Goal: Task Accomplishment & Management: Use online tool/utility

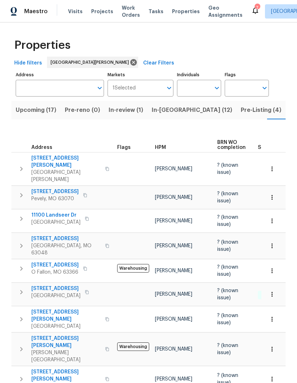
scroll to position [0, 19]
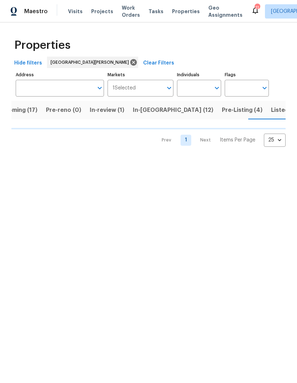
scroll to position [0, 19]
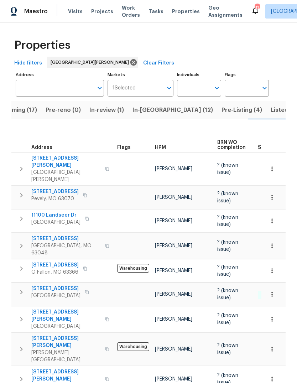
click at [221, 111] on span "Pre-Listing (4)" at bounding box center [241, 110] width 41 height 10
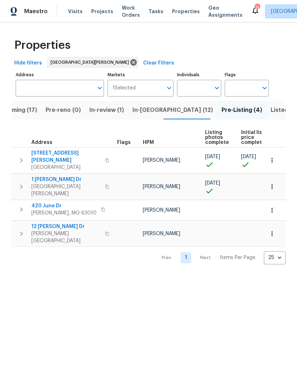
click at [74, 155] on span "[STREET_ADDRESS][PERSON_NAME]" at bounding box center [65, 157] width 69 height 14
click at [271, 113] on span "Listed (32)" at bounding box center [286, 110] width 30 height 10
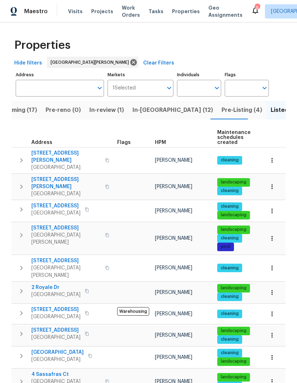
click at [162, 145] on span "HPM" at bounding box center [160, 142] width 11 height 5
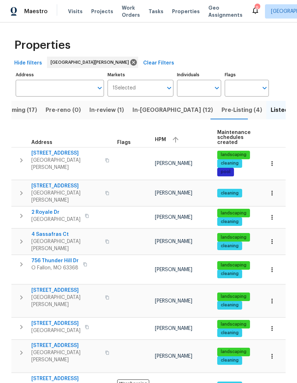
click at [162, 142] on span "HPM" at bounding box center [160, 139] width 11 height 5
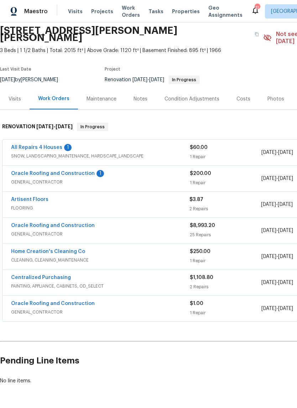
scroll to position [27, 0]
click at [36, 145] on link "All Repairs 4 Houses" at bounding box center [36, 147] width 51 height 5
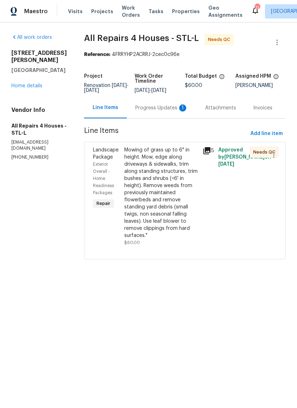
click at [178, 109] on div "Progress Updates 1" at bounding box center [161, 107] width 53 height 7
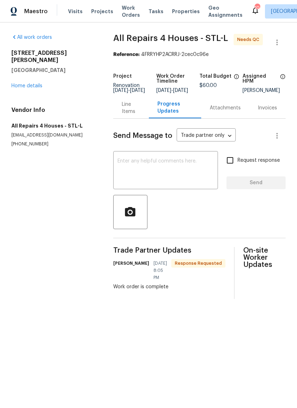
click at [131, 111] on div "Line Items" at bounding box center [131, 108] width 19 height 14
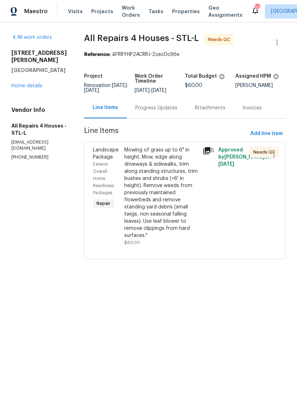
click at [210, 154] on icon at bounding box center [206, 150] width 7 height 7
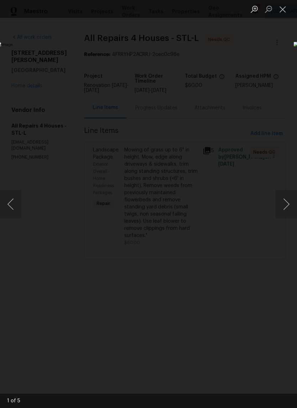
click at [287, 210] on button "Next image" at bounding box center [286, 204] width 21 height 28
click at [287, 204] on button "Next image" at bounding box center [286, 204] width 21 height 28
click at [284, 206] on button "Next image" at bounding box center [286, 204] width 21 height 28
click at [289, 206] on button "Next image" at bounding box center [286, 204] width 21 height 28
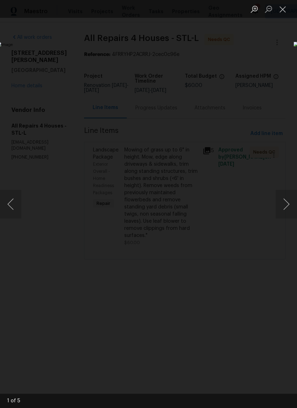
click at [285, 12] on button "Close lightbox" at bounding box center [283, 9] width 14 height 12
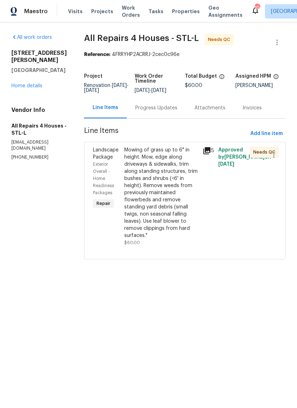
click at [179, 187] on div "Mowing of grass up to 6" in height. Mow, edge along driveways & sidewalks, trim…" at bounding box center [161, 192] width 74 height 93
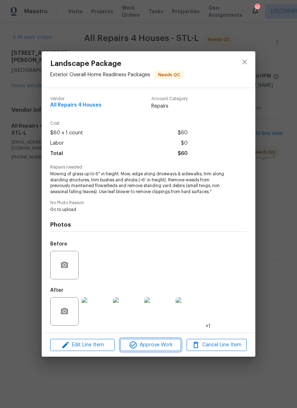
click at [168, 342] on span "Approve Work" at bounding box center [150, 344] width 56 height 9
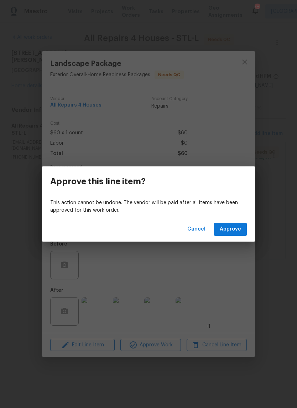
click at [240, 227] on span "Approve" at bounding box center [230, 229] width 21 height 9
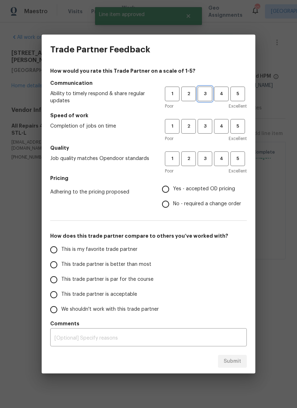
click at [205, 91] on span "3" at bounding box center [204, 94] width 13 height 8
click at [203, 126] on span "3" at bounding box center [204, 126] width 13 height 8
click at [223, 159] on span "4" at bounding box center [221, 159] width 13 height 8
click at [199, 194] on label "Yes - accepted OD pricing" at bounding box center [199, 189] width 83 height 15
click at [173, 194] on input "Yes - accepted OD pricing" at bounding box center [165, 189] width 15 height 15
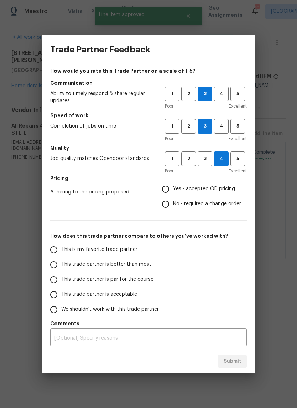
radio input "true"
click at [136, 271] on label "This trade partner is better than most" at bounding box center [102, 264] width 113 height 15
click at [61, 271] on input "This trade partner is better than most" at bounding box center [53, 264] width 15 height 15
click at [237, 358] on span "Submit" at bounding box center [232, 361] width 17 height 9
radio input "true"
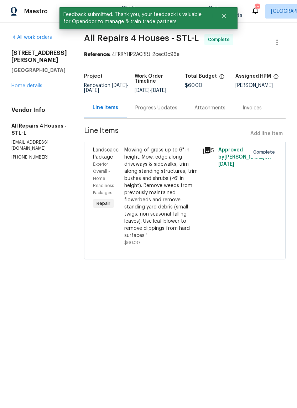
click at [36, 83] on link "Home details" at bounding box center [26, 85] width 31 height 5
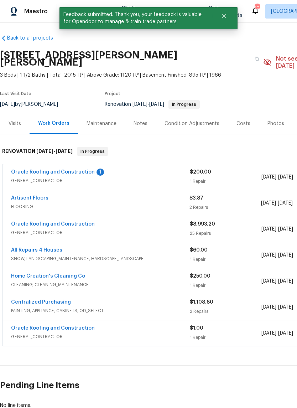
scroll to position [2, 0]
click at [87, 169] on link "Oracle Roofing and Construction" at bounding box center [53, 171] width 84 height 5
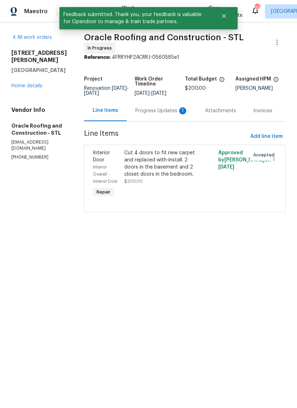
click at [160, 115] on div "Progress Updates 1" at bounding box center [162, 110] width 70 height 21
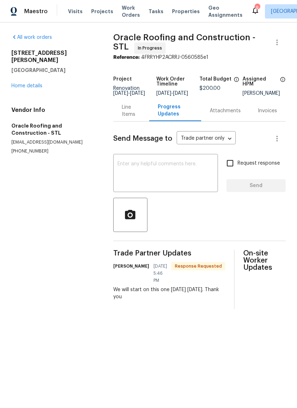
click at [35, 83] on link "Home details" at bounding box center [26, 85] width 31 height 5
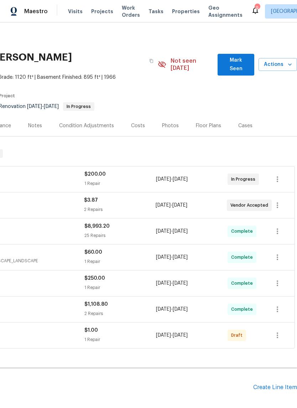
scroll to position [0, 105]
click at [236, 67] on button "Mark Seen" at bounding box center [236, 65] width 37 height 22
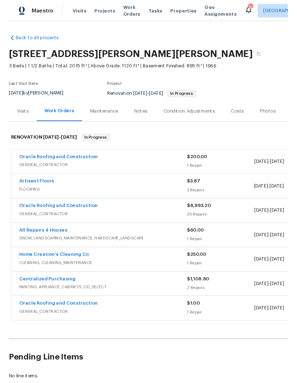
scroll to position [0, 0]
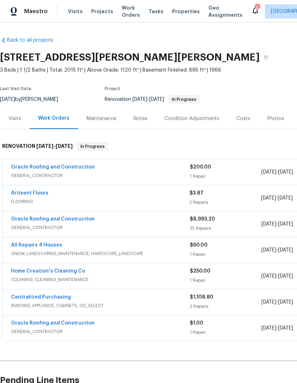
click at [245, 119] on div "Costs" at bounding box center [243, 118] width 14 height 7
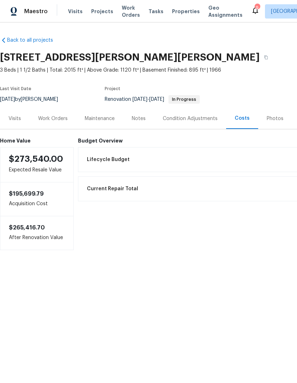
click at [277, 119] on div "Photos" at bounding box center [275, 118] width 17 height 7
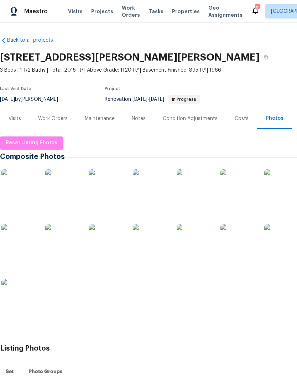
click at [145, 122] on div "Notes" at bounding box center [139, 118] width 14 height 7
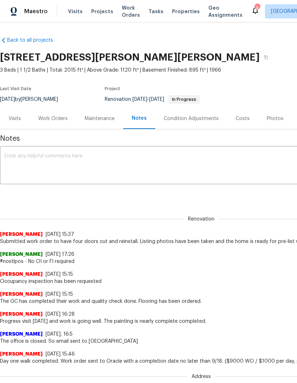
click at [61, 120] on div "Work Orders" at bounding box center [53, 118] width 30 height 7
